Goal: Task Accomplishment & Management: Use online tool/utility

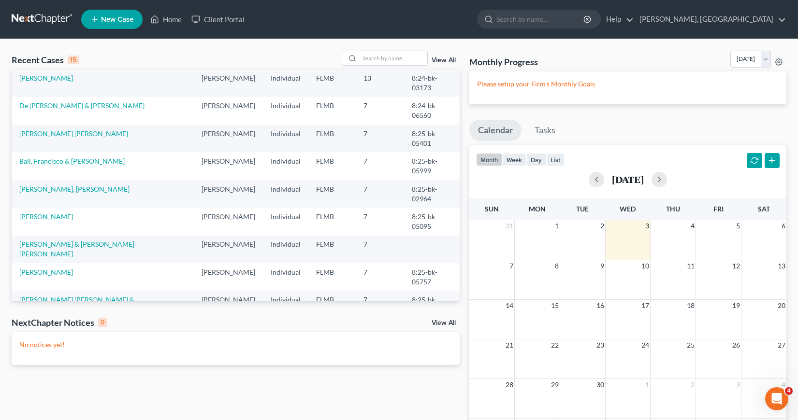
scroll to position [97, 0]
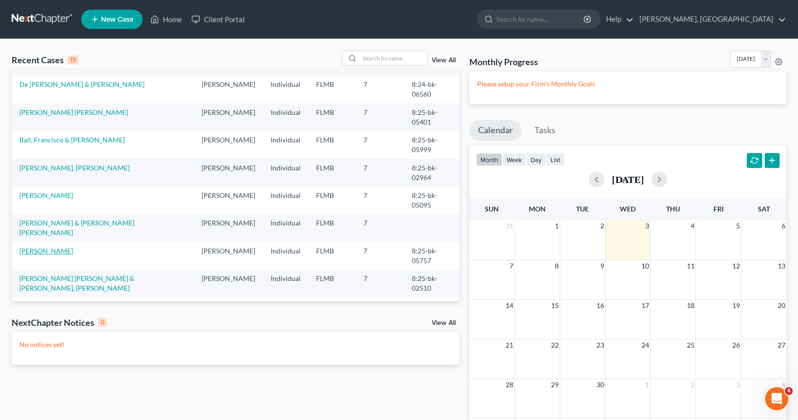
click at [46, 252] on link "[PERSON_NAME]" at bounding box center [46, 251] width 54 height 8
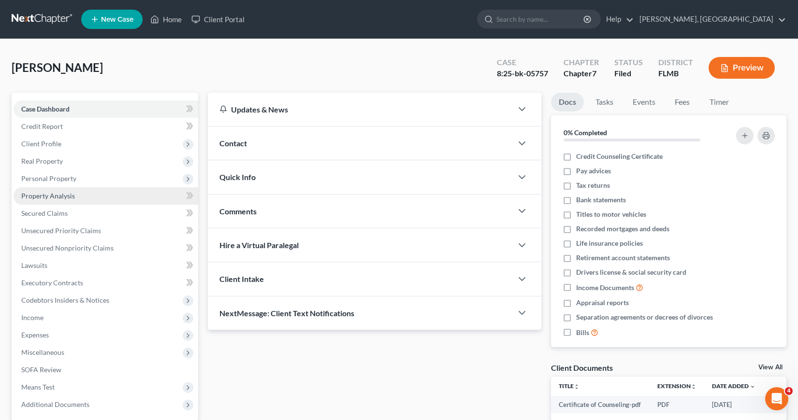
click at [41, 196] on span "Property Analysis" at bounding box center [48, 196] width 54 height 8
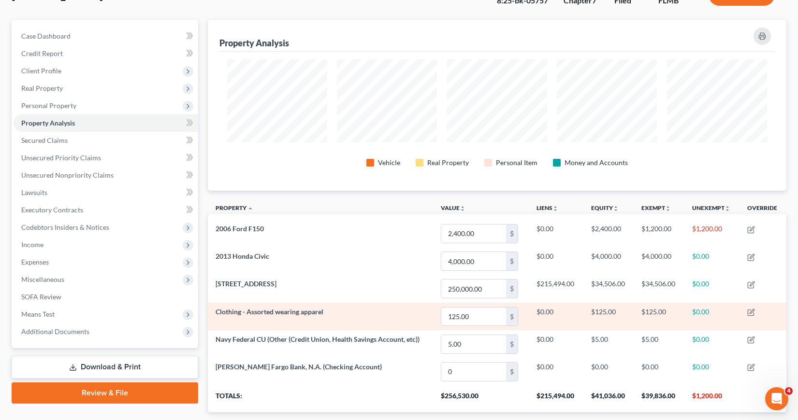
scroll to position [97, 0]
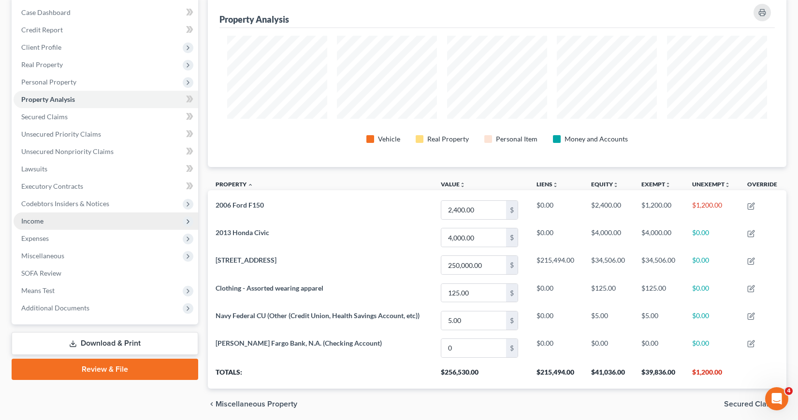
click at [36, 222] on span "Income" at bounding box center [32, 221] width 22 height 8
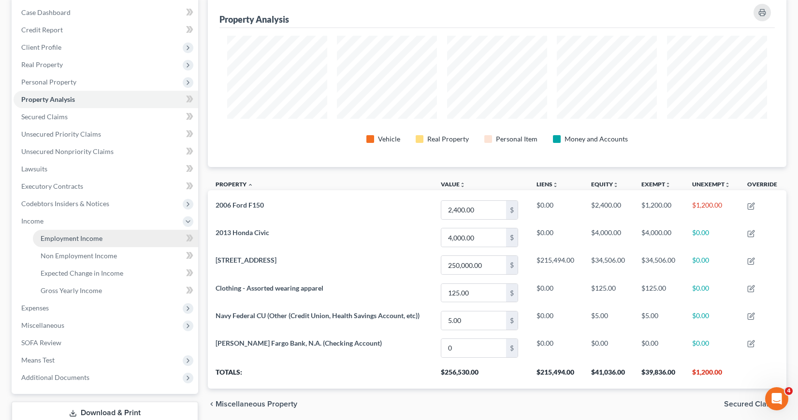
click at [71, 239] on span "Employment Income" at bounding box center [72, 238] width 62 height 8
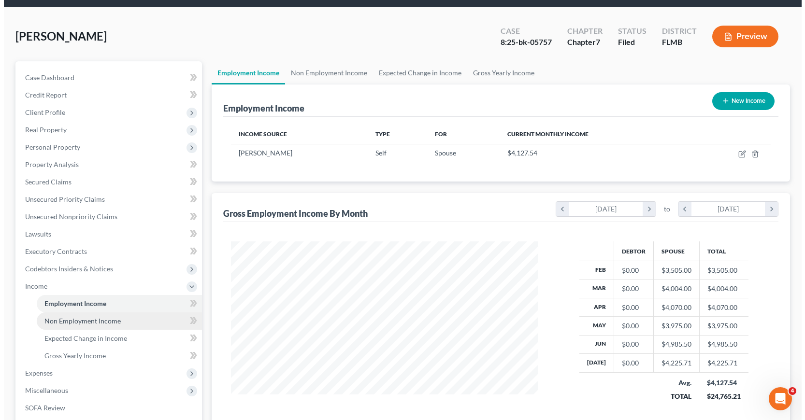
scroll to position [48, 0]
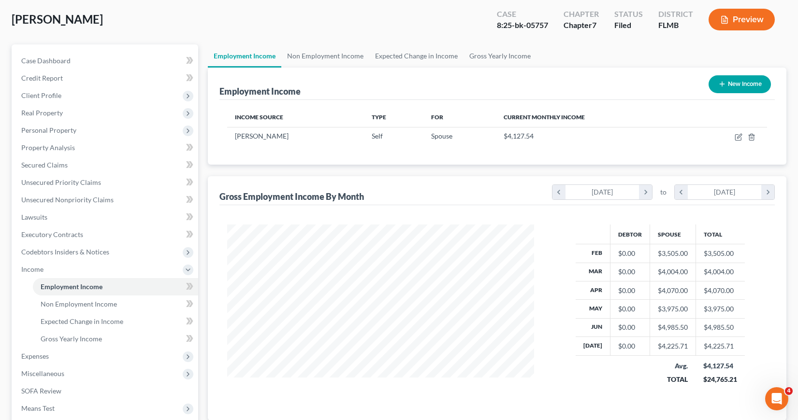
click at [723, 21] on icon "button" at bounding box center [724, 19] width 9 height 9
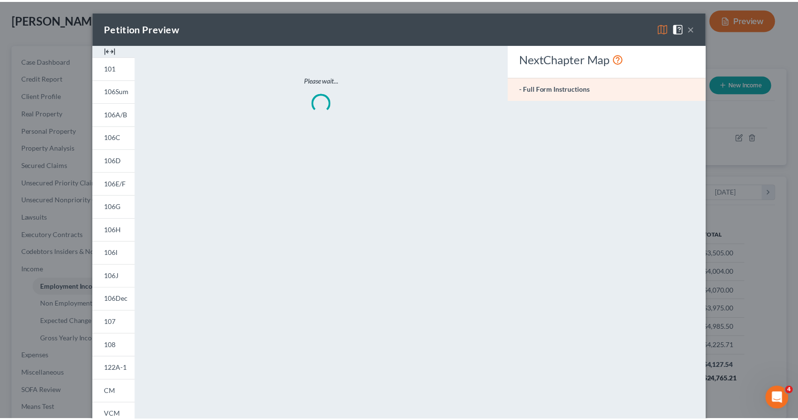
scroll to position [173, 329]
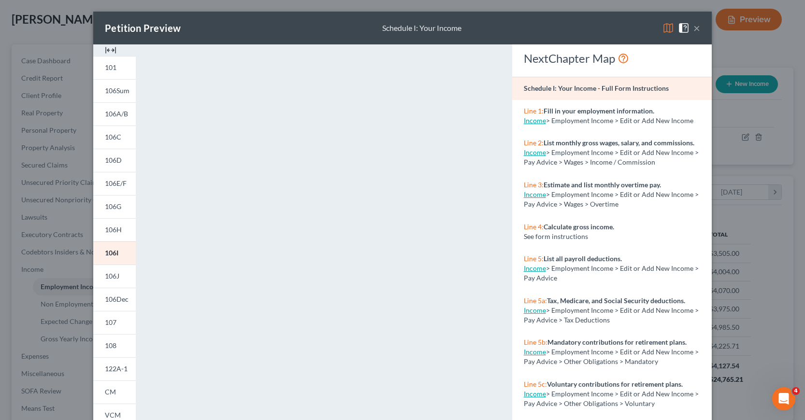
click at [693, 29] on button "×" at bounding box center [696, 28] width 7 height 12
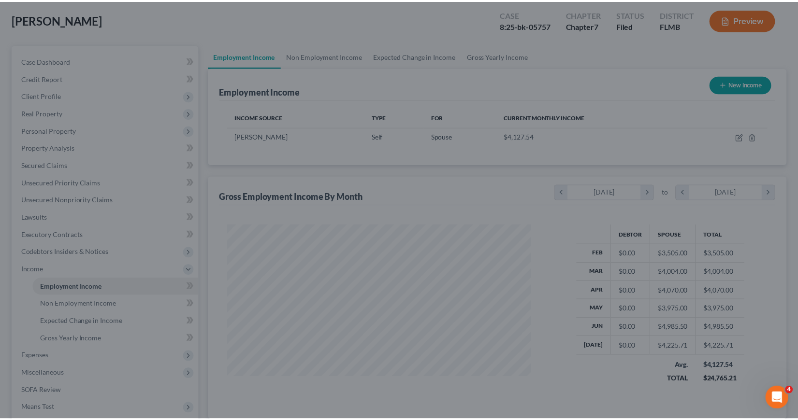
scroll to position [482930, 482777]
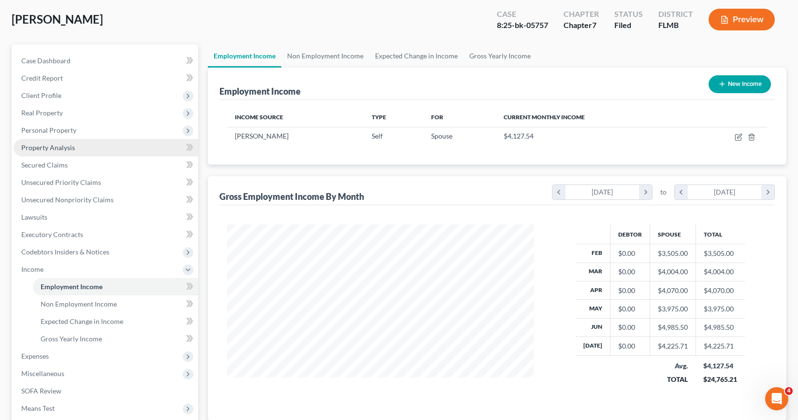
click at [47, 148] on span "Property Analysis" at bounding box center [48, 147] width 54 height 8
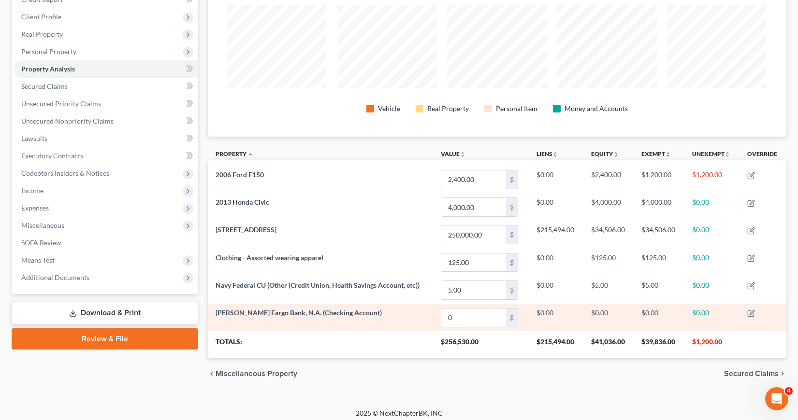
scroll to position [133, 0]
